Goal: Find specific page/section: Find specific page/section

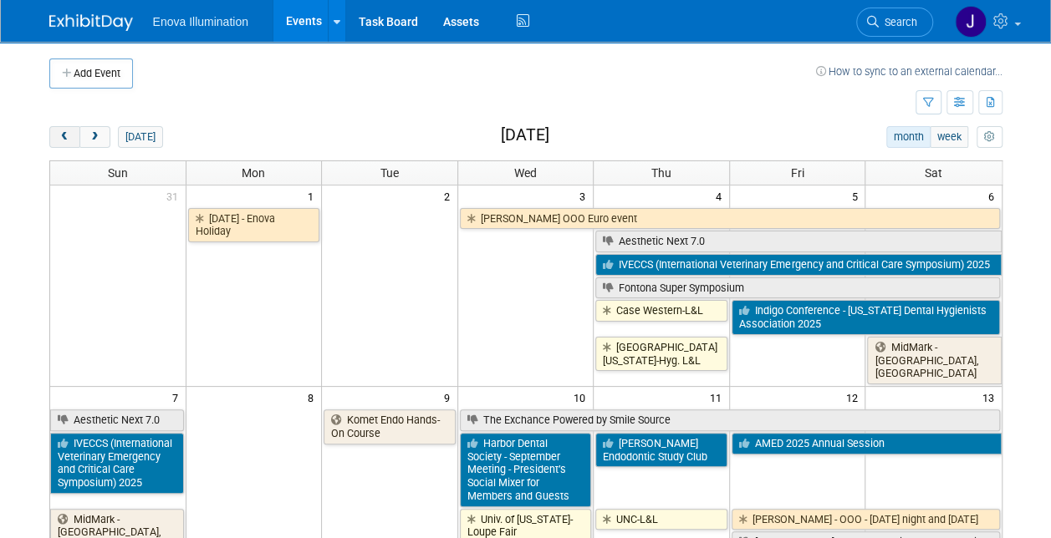
click at [72, 137] on button "prev" at bounding box center [64, 137] width 31 height 22
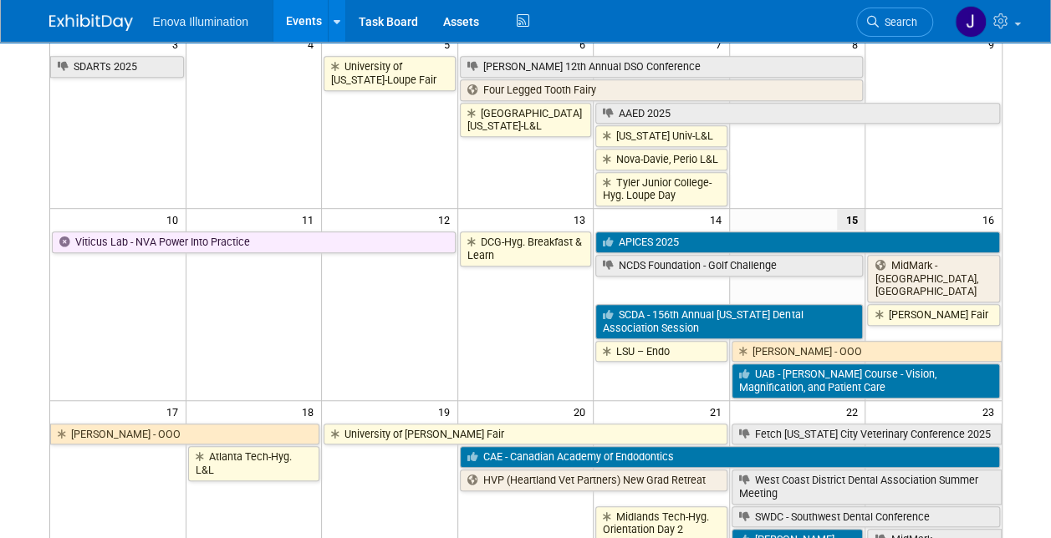
scroll to position [407, 0]
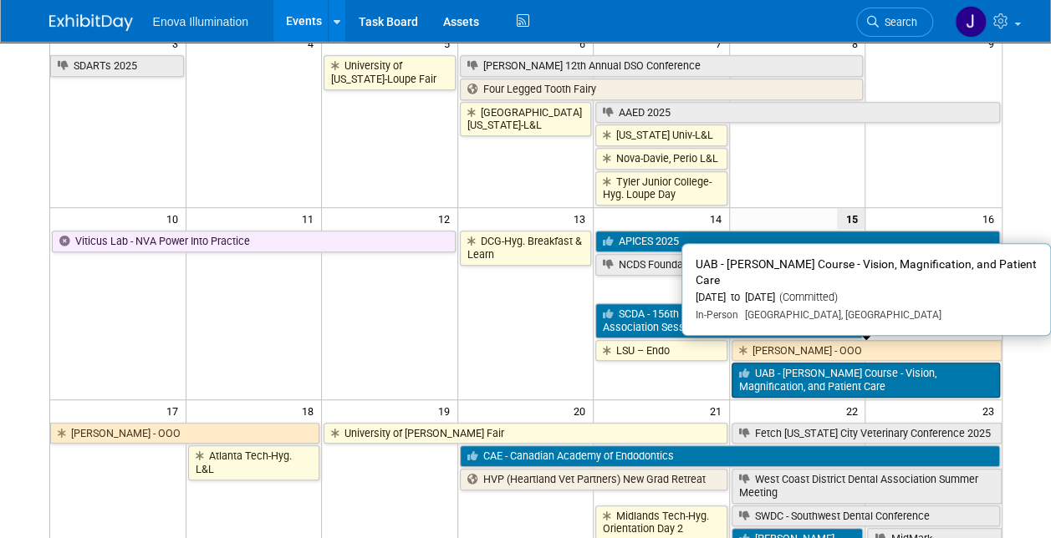
click at [795, 363] on link "UAB - [PERSON_NAME] Course - Vision, Magnification, and Patient Care" at bounding box center [865, 380] width 268 height 34
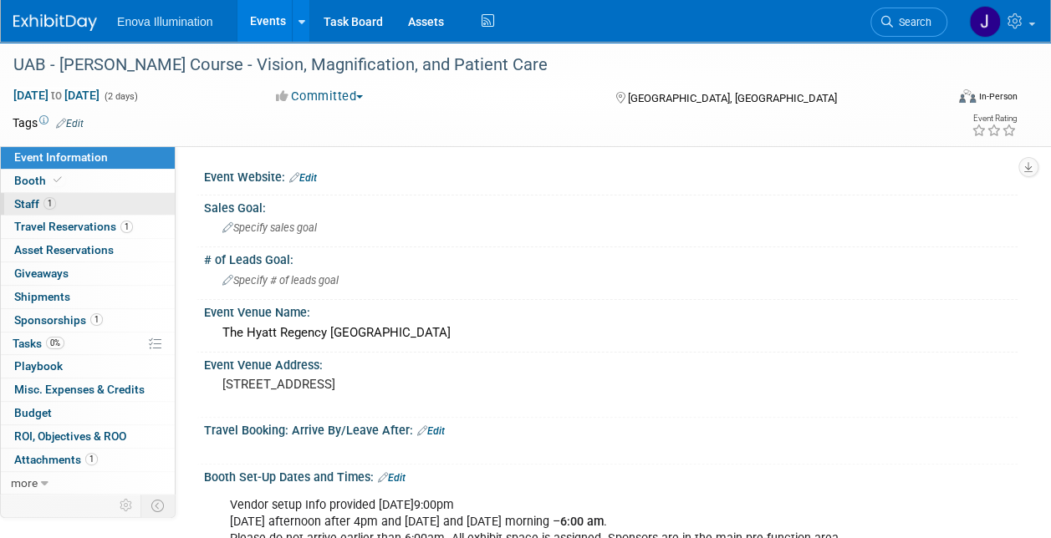
click at [33, 199] on span "Staff 1" at bounding box center [35, 203] width 42 height 13
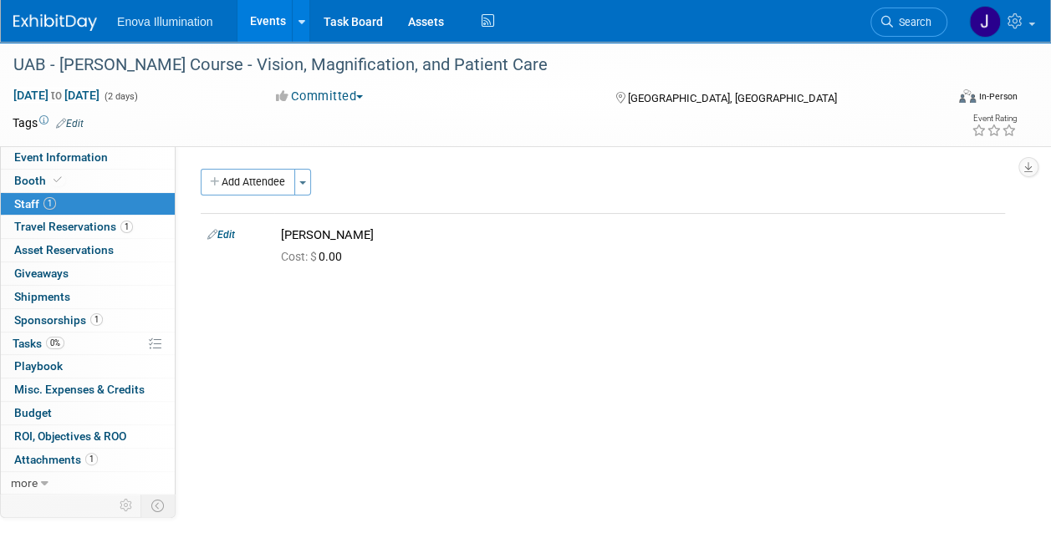
click at [266, 23] on link "Events" at bounding box center [267, 21] width 61 height 42
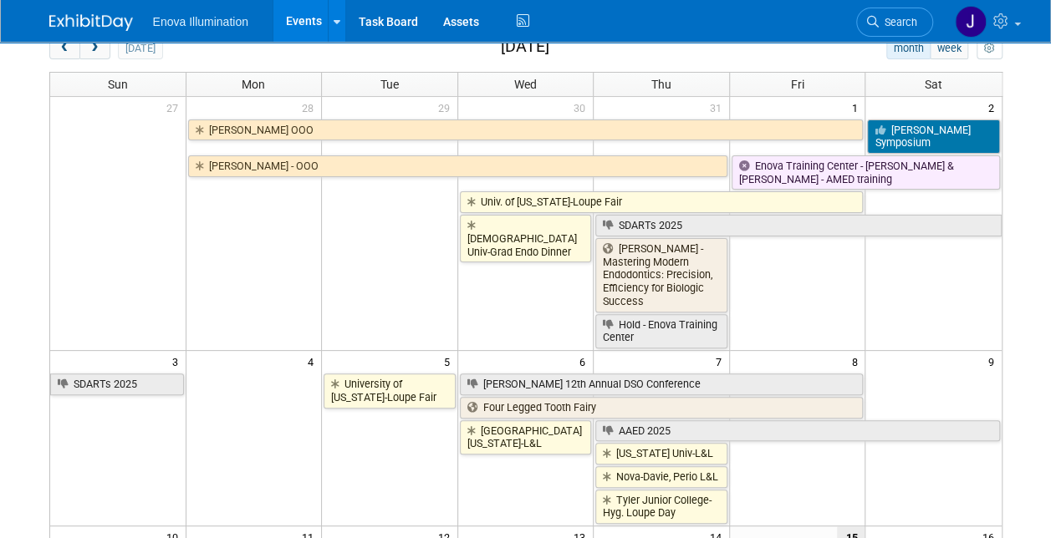
scroll to position [70, 0]
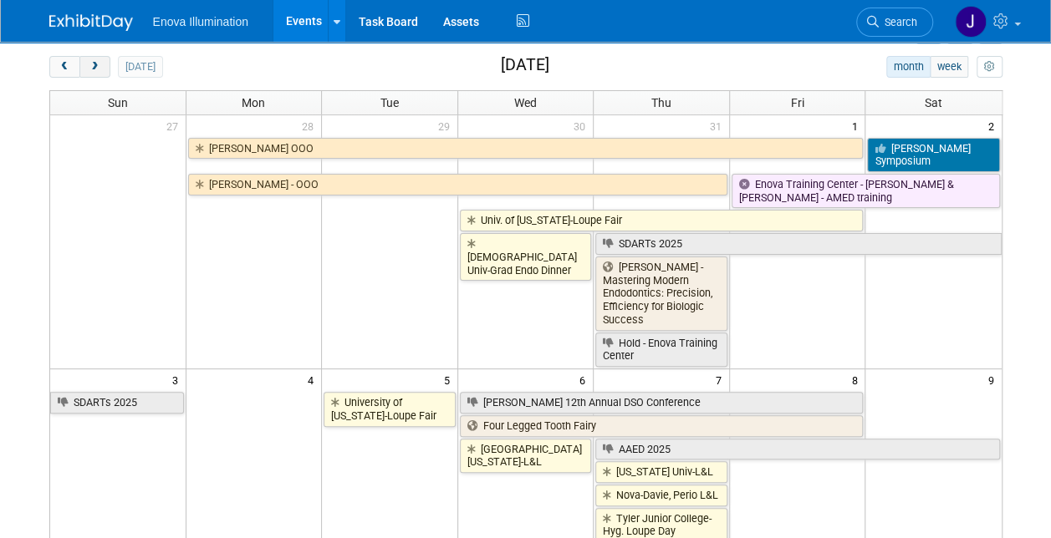
click at [96, 70] on span "next" at bounding box center [95, 67] width 13 height 11
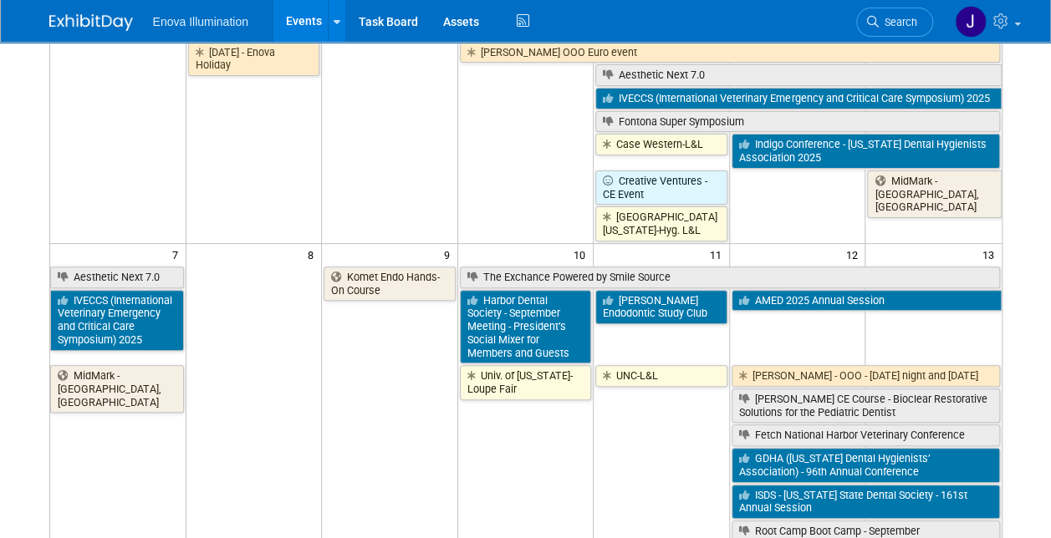
scroll to position [167, 0]
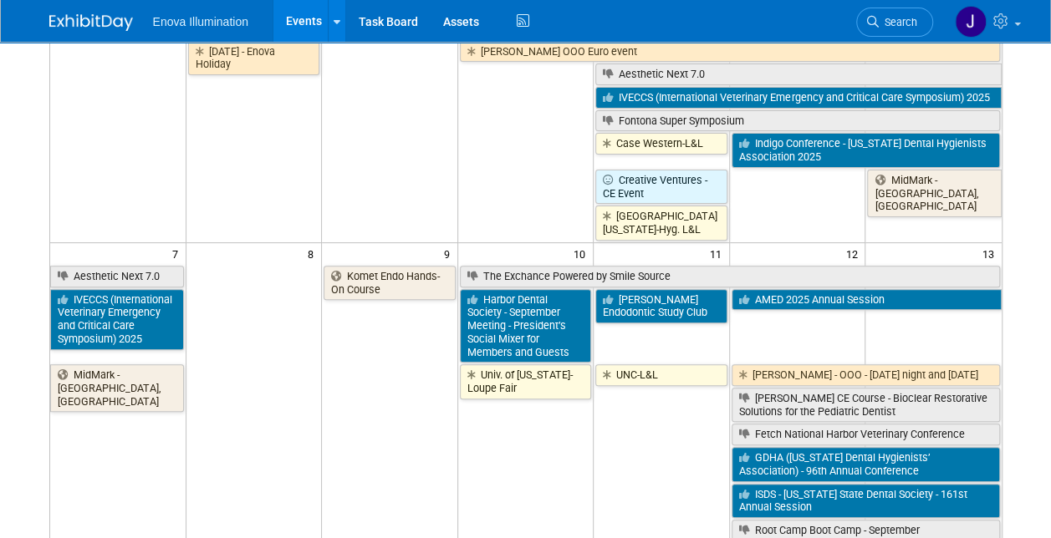
drag, startPoint x: 672, startPoint y: 451, endPoint x: 221, endPoint y: 177, distance: 528.2
click at [221, 177] on td "[DATE] - Enova Holiday" at bounding box center [254, 139] width 136 height 201
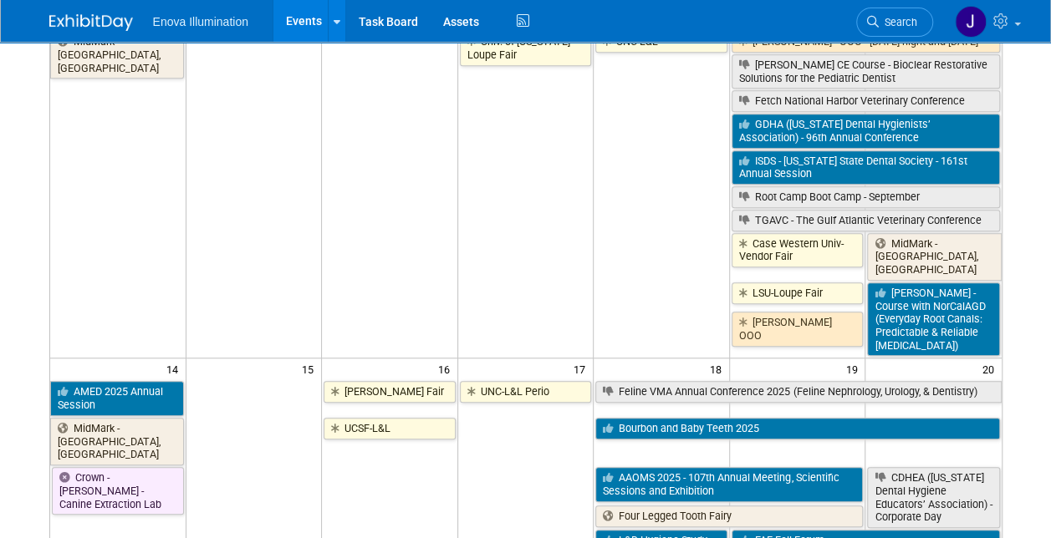
scroll to position [503, 0]
